Goal: Task Accomplishment & Management: Complete application form

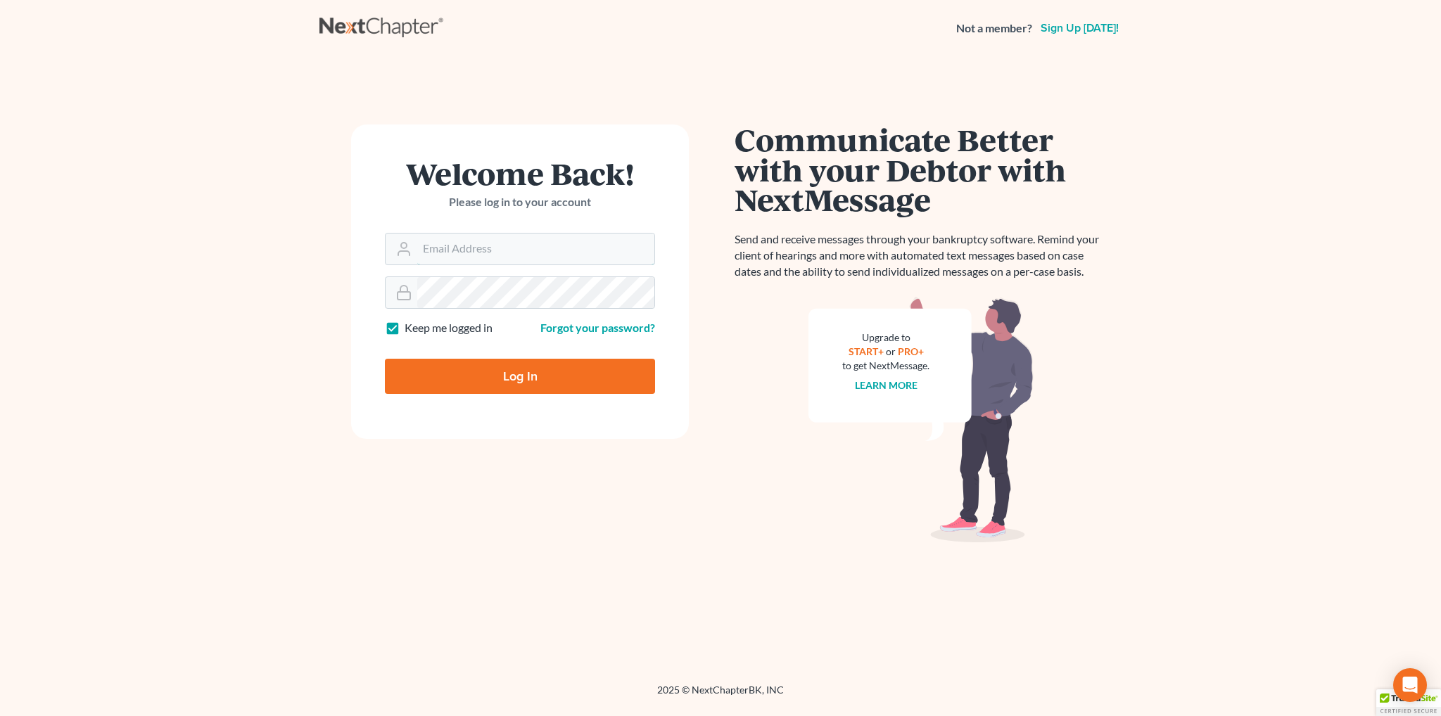
type input "[EMAIL_ADDRESS][DOMAIN_NAME]"
click at [513, 382] on input "Log In" at bounding box center [520, 376] width 270 height 35
type input "Thinking..."
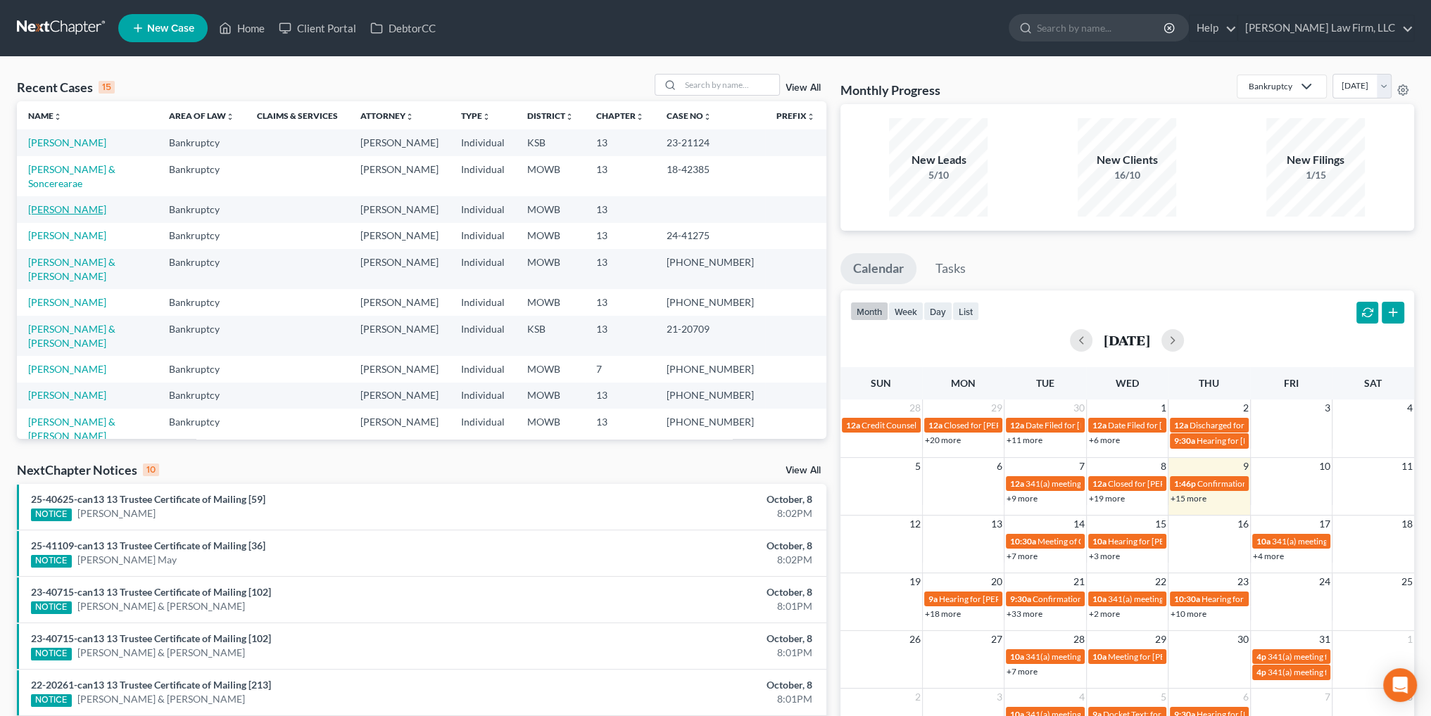
click at [64, 203] on link "[PERSON_NAME]" at bounding box center [67, 209] width 78 height 12
select select "1"
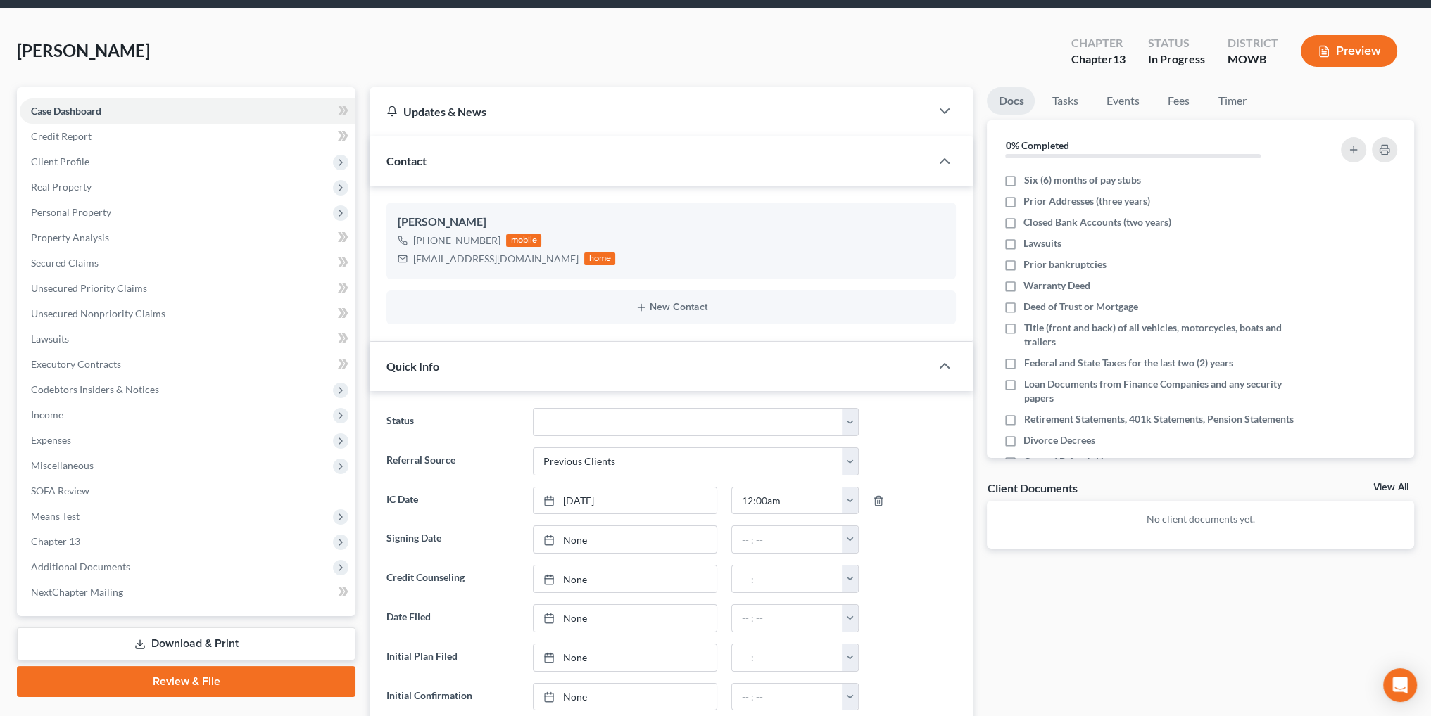
scroll to position [141, 0]
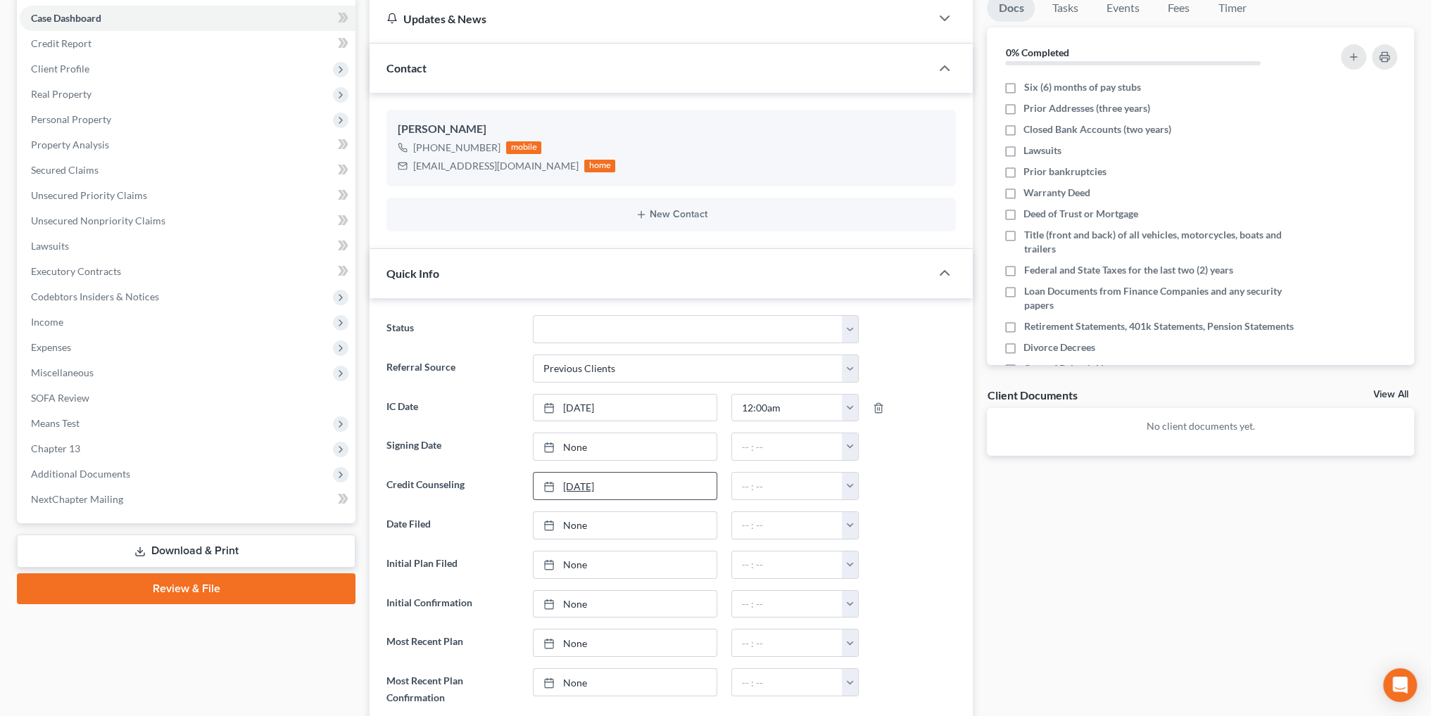
click at [569, 476] on link "[DATE]" at bounding box center [624, 486] width 183 height 27
click at [847, 488] on button "button" at bounding box center [850, 486] width 16 height 27
click at [864, 514] on link "12:00am" at bounding box center [881, 517] width 79 height 24
type input "12:00am"
click at [73, 75] on span "Client Profile" at bounding box center [188, 68] width 336 height 25
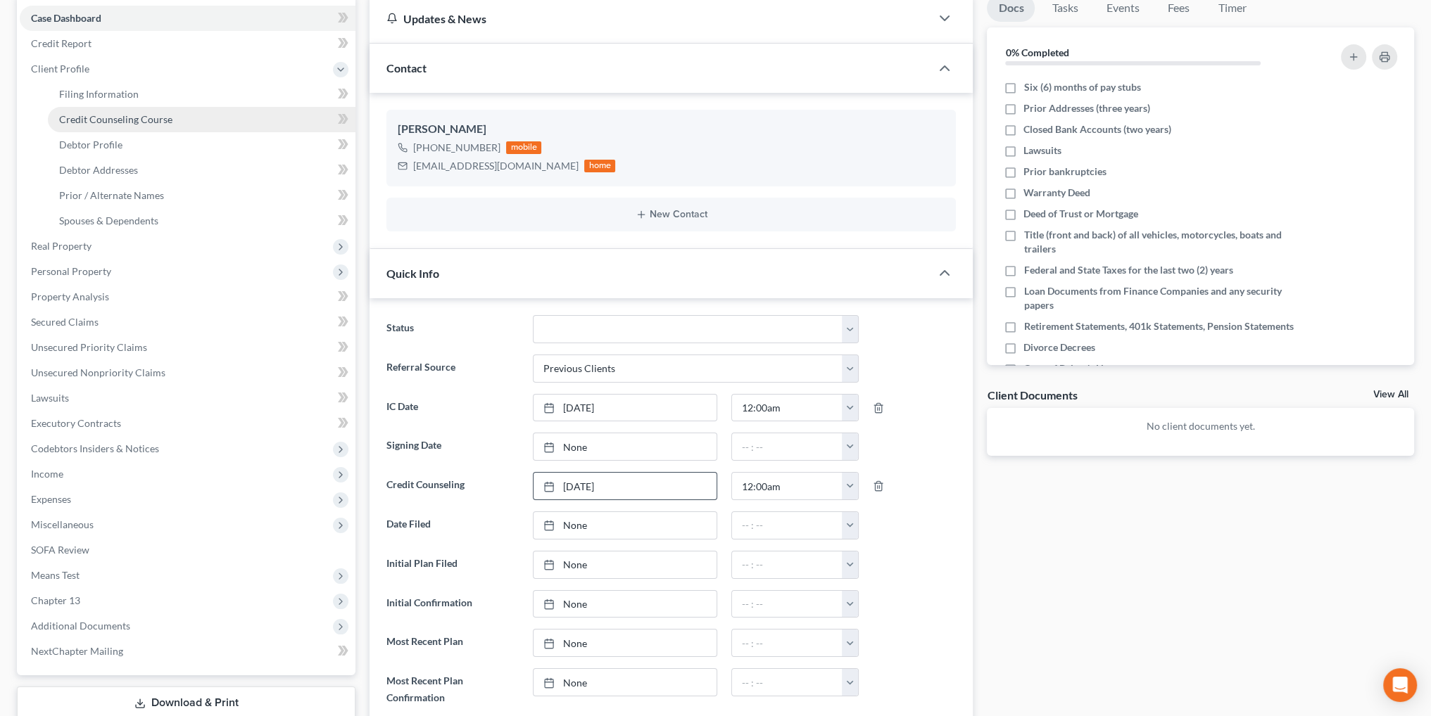
click at [145, 125] on link "Credit Counseling Course" at bounding box center [202, 119] width 308 height 25
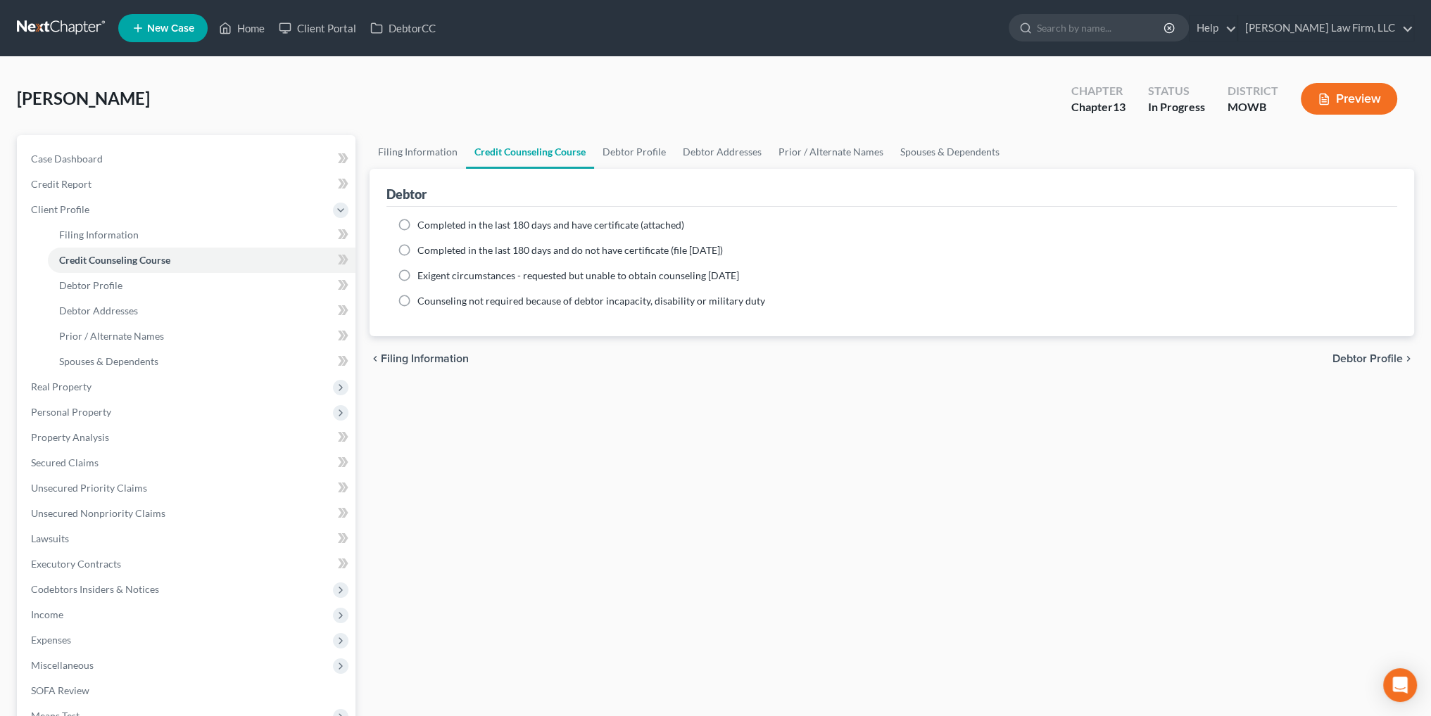
click at [417, 225] on label "Completed in the last 180 days and have certificate (attached)" at bounding box center [550, 225] width 267 height 14
click at [423, 225] on input "Completed in the last 180 days and have certificate (attached)" at bounding box center [427, 222] width 9 height 9
radio input "true"
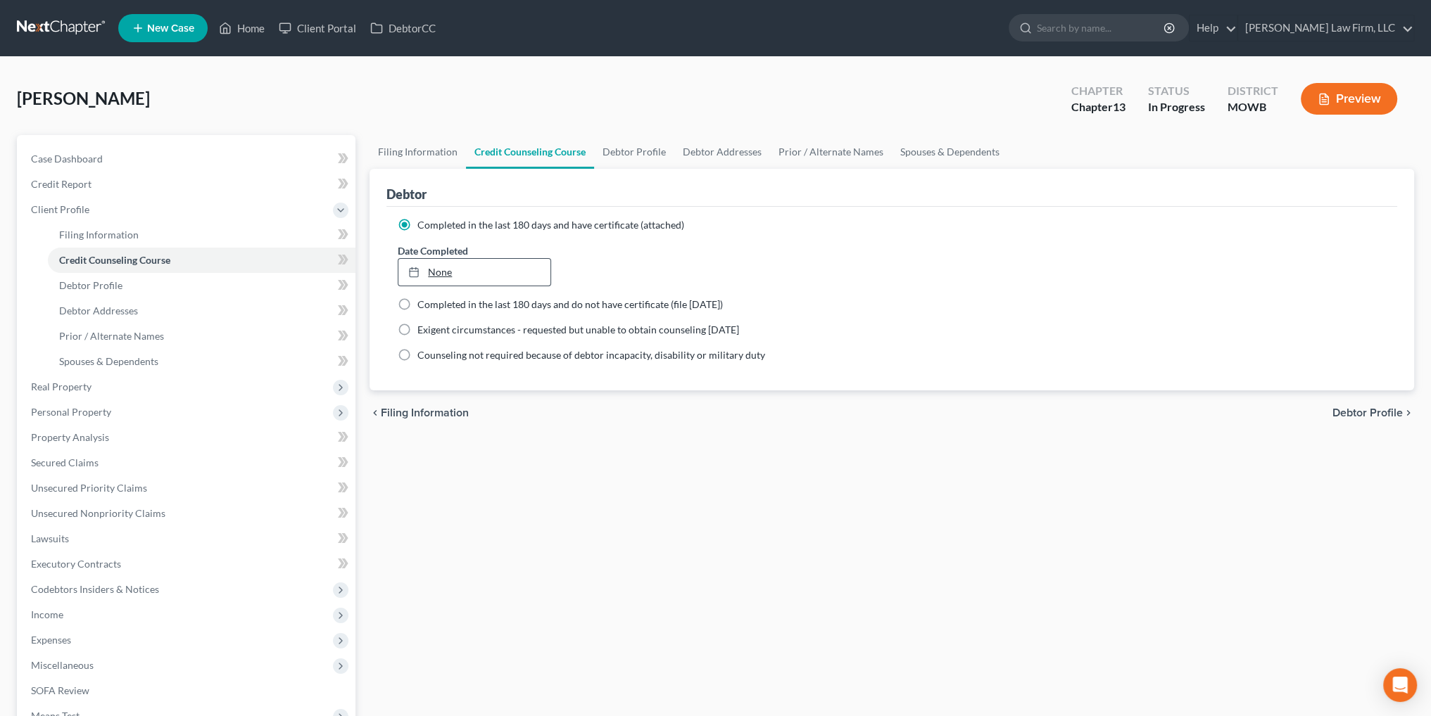
type input "[DATE]"
click at [459, 272] on link "[DATE]" at bounding box center [473, 272] width 151 height 27
click at [62, 383] on span "Real Property" at bounding box center [61, 387] width 61 height 12
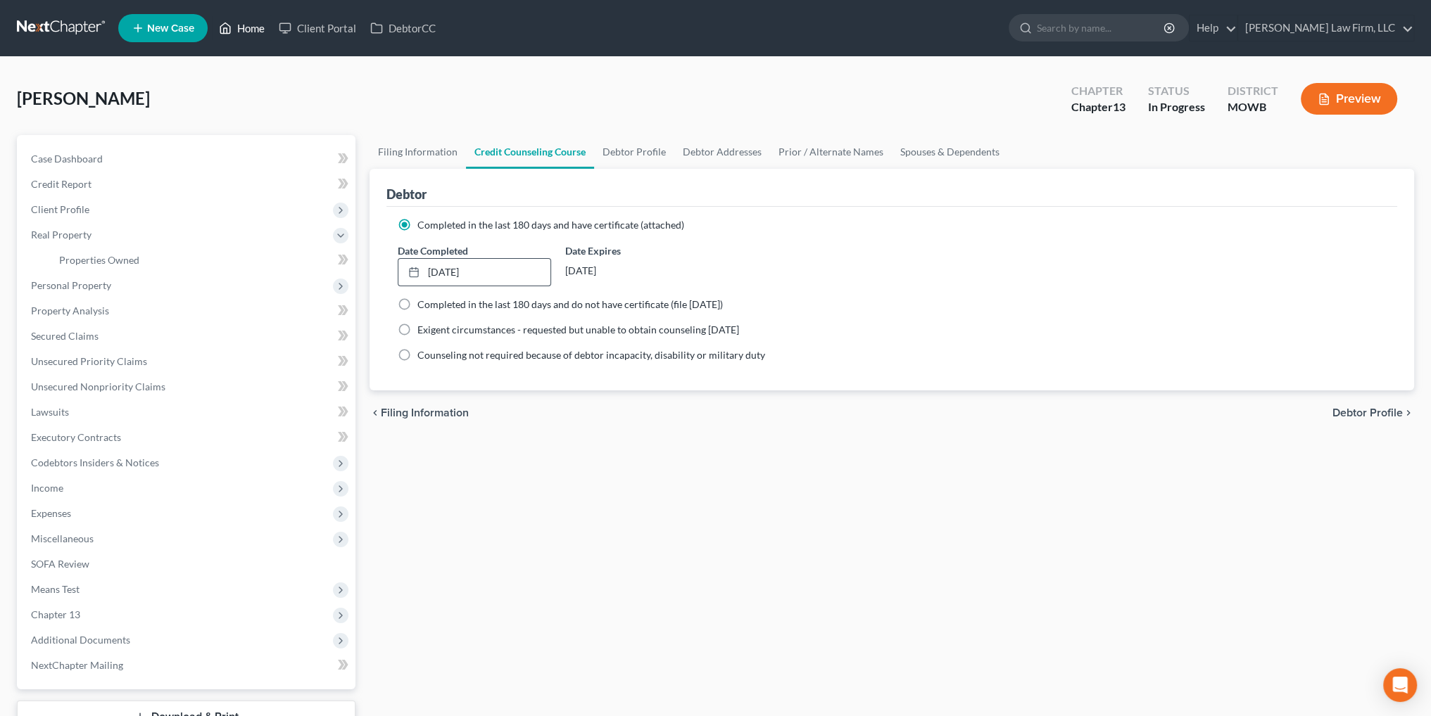
click at [251, 26] on link "Home" at bounding box center [242, 27] width 60 height 25
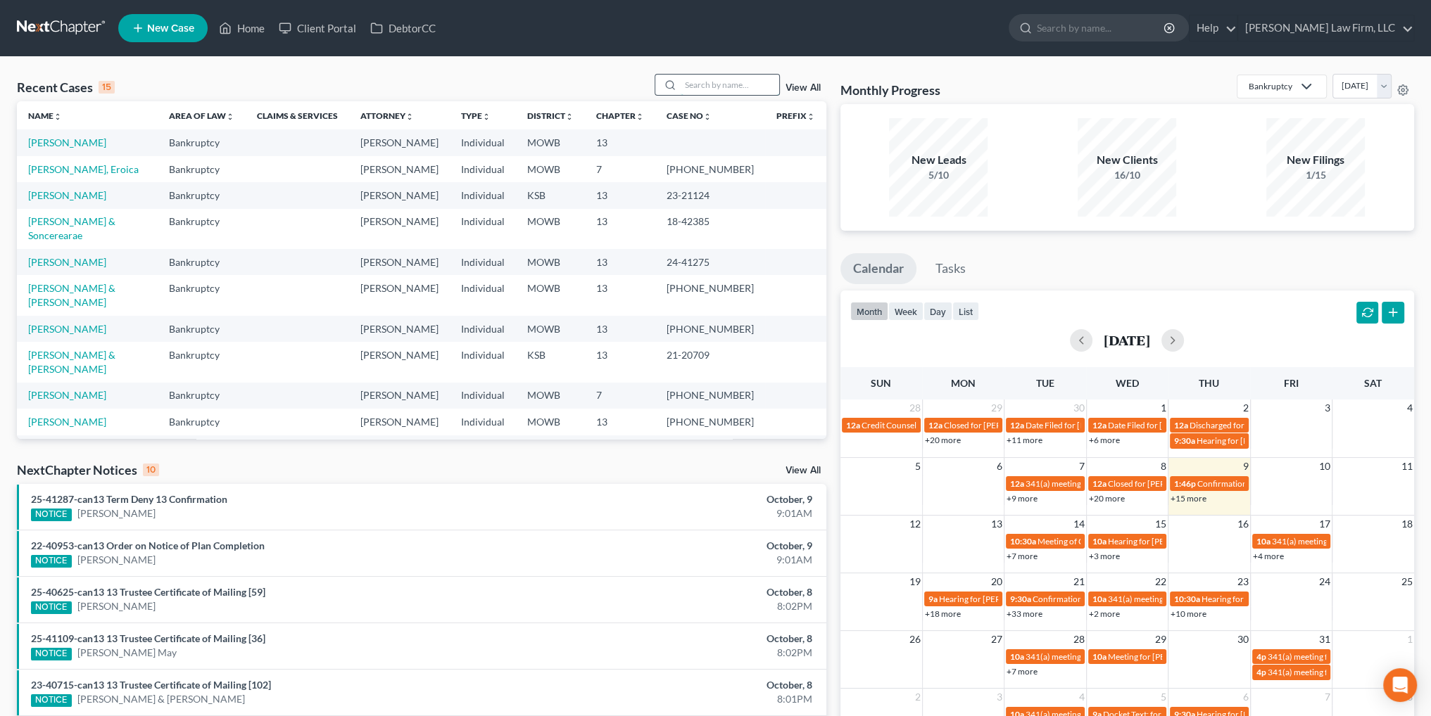
click at [744, 81] on input "search" at bounding box center [729, 85] width 99 height 20
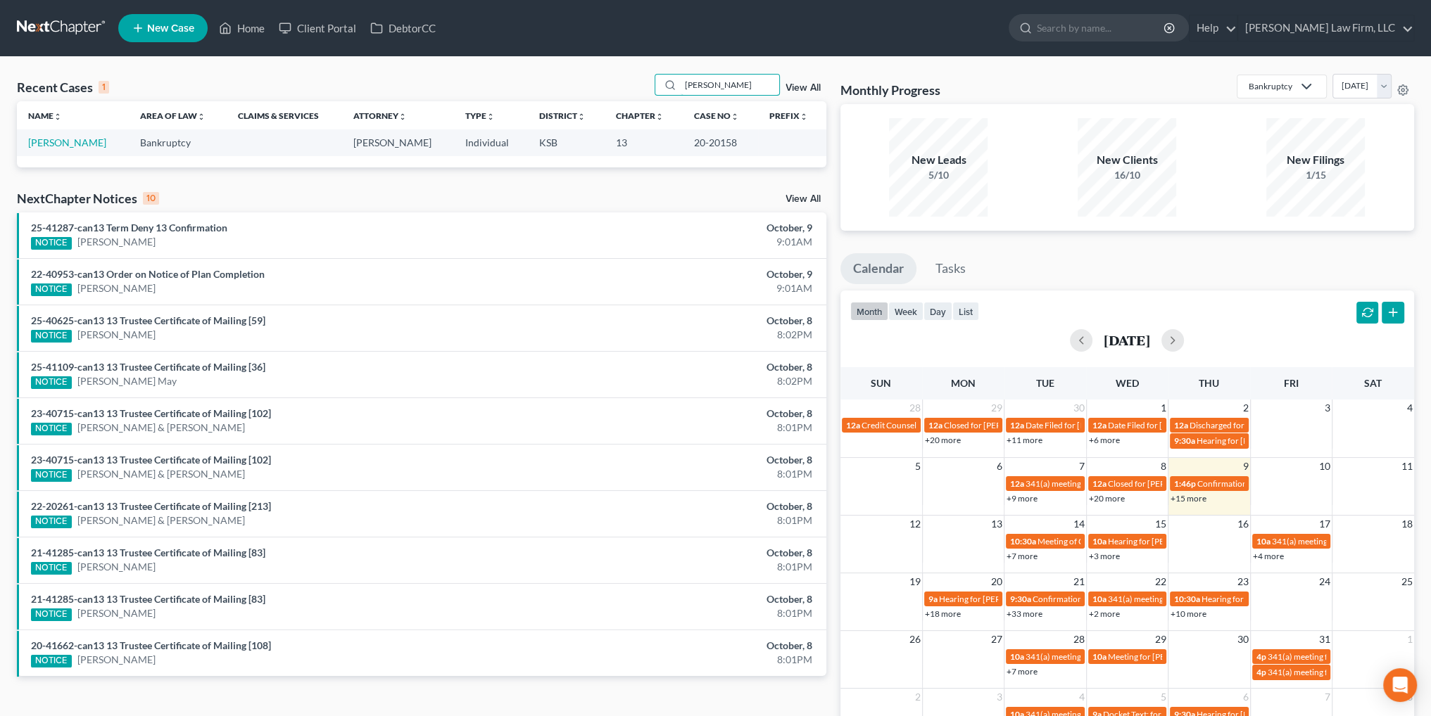
type input "[PERSON_NAME]"
